Goal: Information Seeking & Learning: Learn about a topic

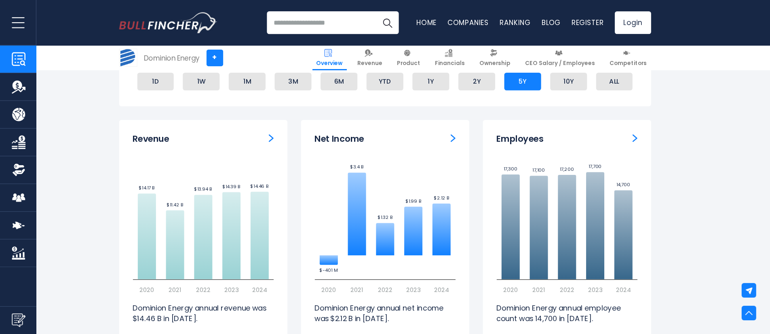
scroll to position [208, 0]
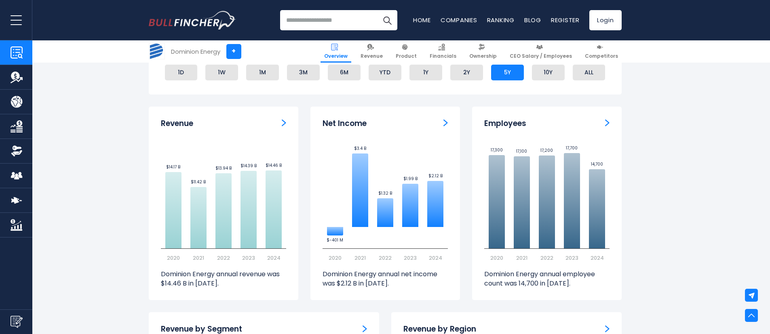
drag, startPoint x: 646, startPoint y: 7, endPoint x: 99, endPoint y: 190, distance: 576.7
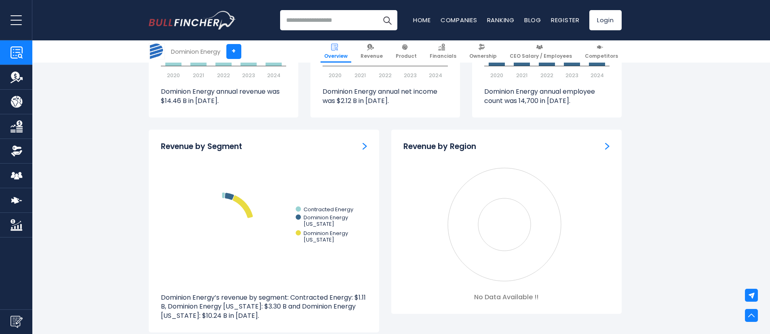
scroll to position [747, 0]
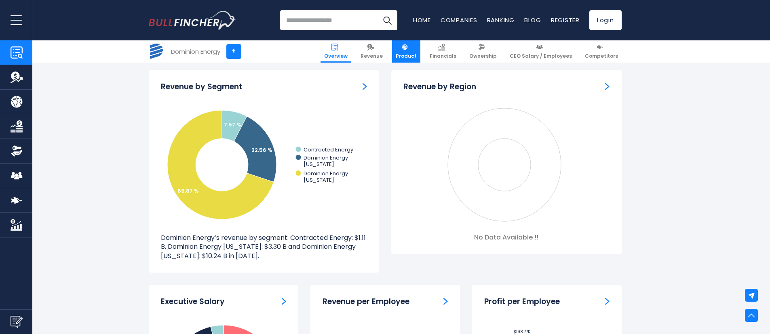
click at [406, 56] on span "Product" at bounding box center [406, 56] width 21 height 6
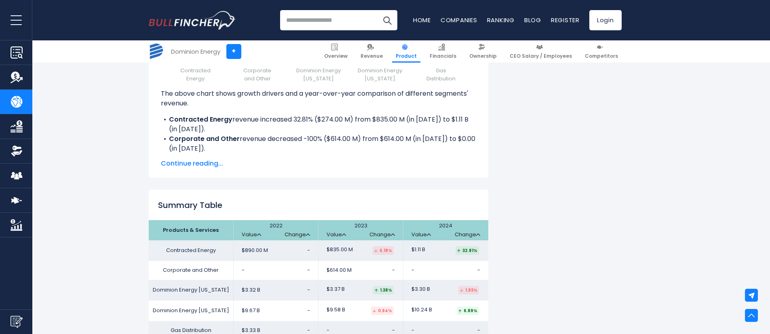
scroll to position [1091, 0]
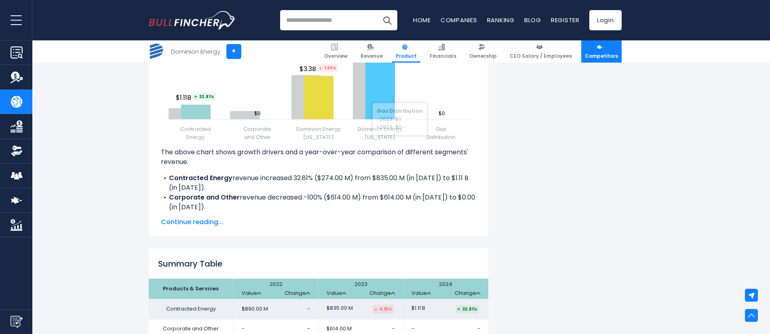
click at [612, 52] on link "Competitors" at bounding box center [601, 51] width 40 height 22
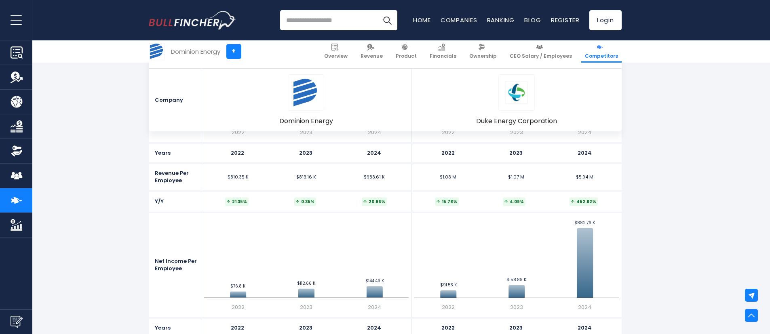
scroll to position [1818, 0]
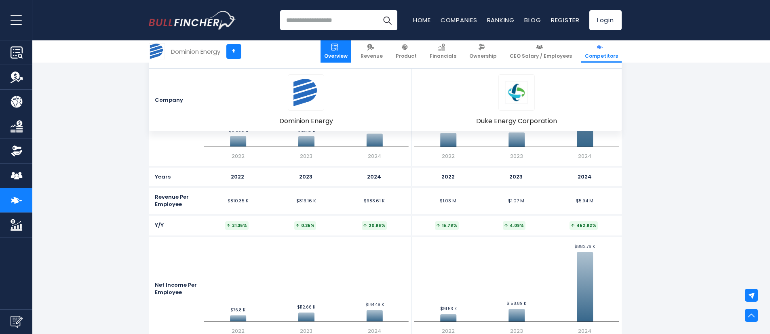
click at [338, 48] on img at bounding box center [334, 47] width 7 height 7
